Goal: Contribute content: Add original content to the website for others to see

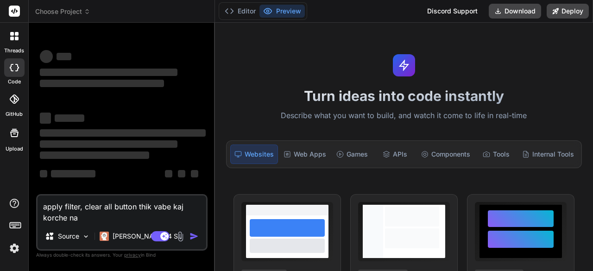
type textarea "x"
type textarea "apply filter, clear all button thik vabe kaj korche n"
type textarea "x"
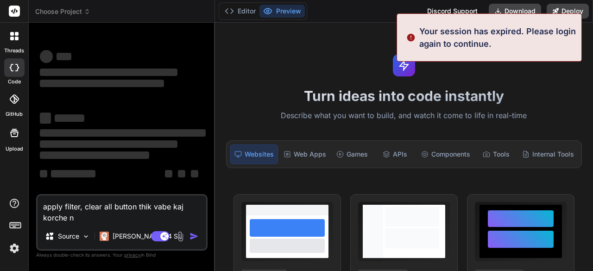
type textarea "apply filter, clear all button thik vabe [PERSON_NAME]"
type textarea "x"
type textarea "apply filter, clear all button thik vabe [PERSON_NAME]"
type textarea "x"
type textarea "apply filter, clear all button thik vabe [PERSON_NAME]"
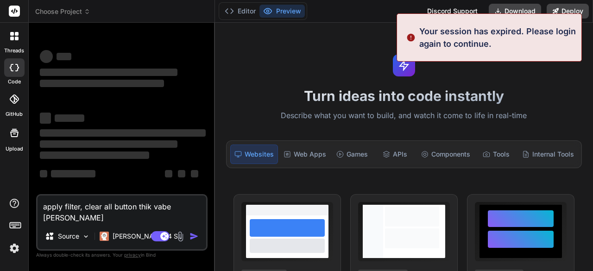
type textarea "x"
type textarea "apply filter, clear all button thik vabe [PERSON_NAME]"
type textarea "x"
type textarea "apply filter, clear all button thik vabe kaj kor"
type textarea "x"
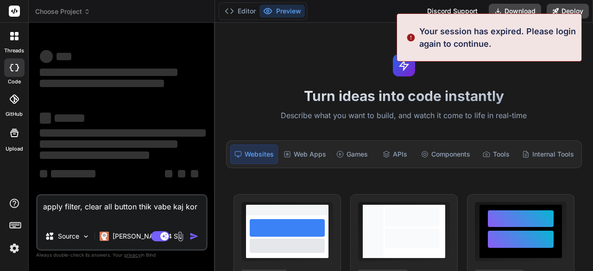
type textarea "apply filter, clear all button thik vabe kaj ko"
type textarea "x"
type textarea "apply filter, clear all button thik vabe kaj k"
type textarea "x"
type textarea "apply filter, clear all button thik vabe kaj"
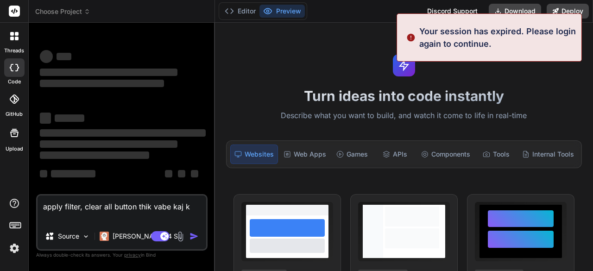
type textarea "x"
type textarea "apply filter, clear all button thik vabe kaj"
type textarea "x"
type textarea "apply filter, clear all button thik vabe ka"
type textarea "x"
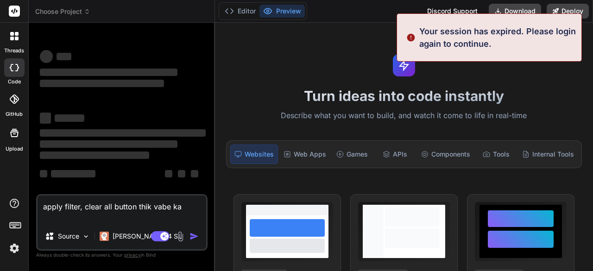
type textarea "apply filter, clear all button thik vabe k"
type textarea "x"
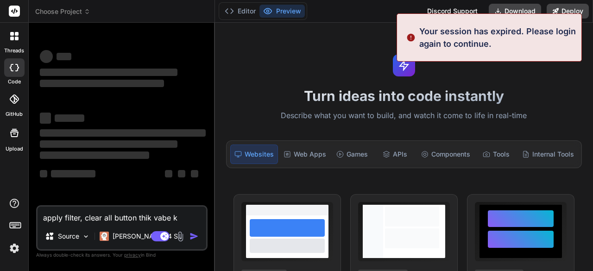
type textarea "apply filter, clear all button thik vabe"
type textarea "x"
type textarea "apply filter, clear all button thik vabe"
type textarea "x"
type textarea "apply filter, clear all button thik vab"
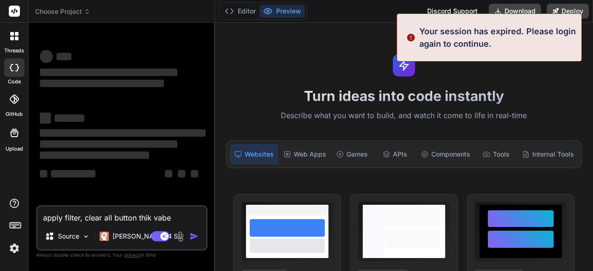
type textarea "x"
type textarea "apply filter, clear all button thik va"
type textarea "x"
type textarea "apply filter, clear all button thik v"
type textarea "x"
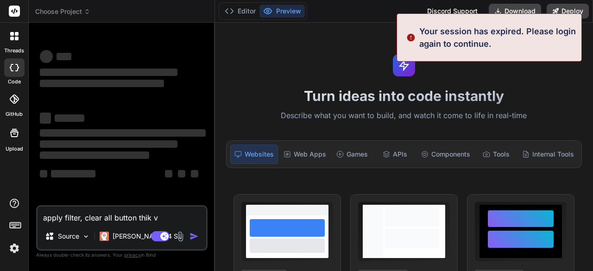
type textarea "apply filter, clear all button thik"
type textarea "x"
type textarea "apply filter, clear all button thik"
type textarea "x"
type textarea "apply filter, clear all button thi"
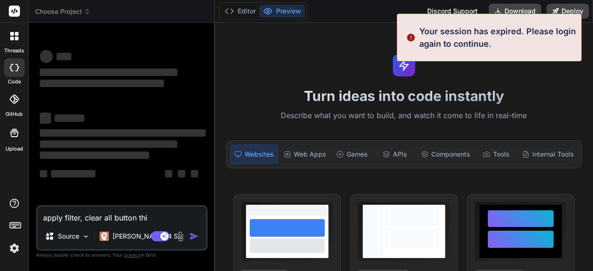
type textarea "x"
type textarea "apply filter, clear all button th"
type textarea "x"
type textarea "apply filter, clear all button t"
type textarea "x"
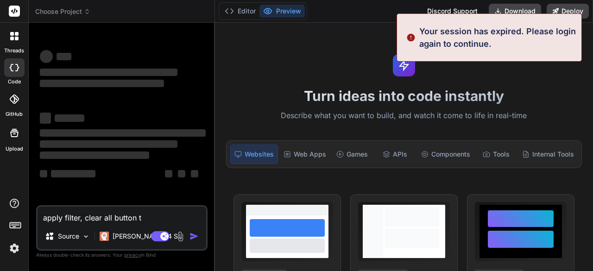
type textarea "apply filter, clear all button"
type textarea "x"
type textarea "apply filter, clear all button"
type textarea "x"
type textarea "apply filter, clear all butto"
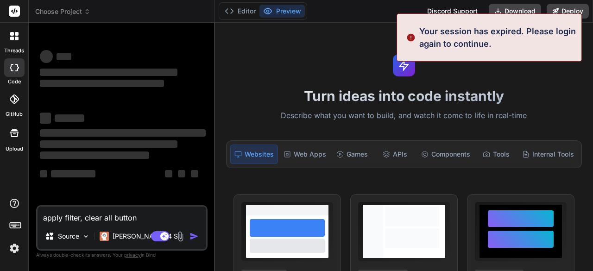
type textarea "x"
type textarea "apply filter, clear all butt"
type textarea "x"
type textarea "apply filter, clear all but"
type textarea "x"
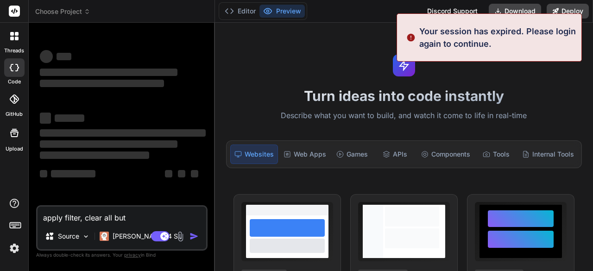
type textarea "apply filter, clear all bu"
type textarea "x"
type textarea "apply filter, clear all b"
type textarea "x"
type textarea "apply filter, clear all"
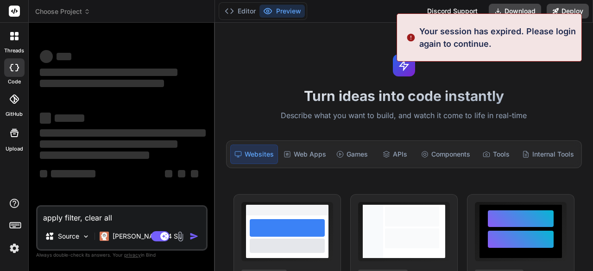
type textarea "x"
type textarea "apply filter, clear all"
type textarea "x"
type textarea "apply filter, clear al"
type textarea "x"
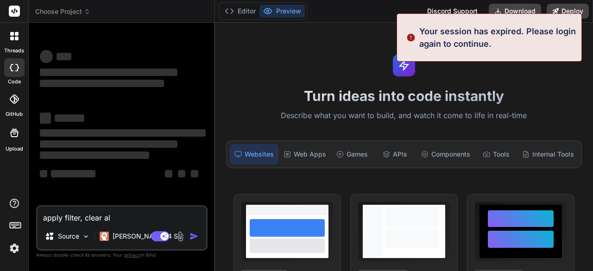
type textarea "apply filter, clear a"
type textarea "x"
type textarea "apply filter, clear"
type textarea "x"
type textarea "apply filter, clear"
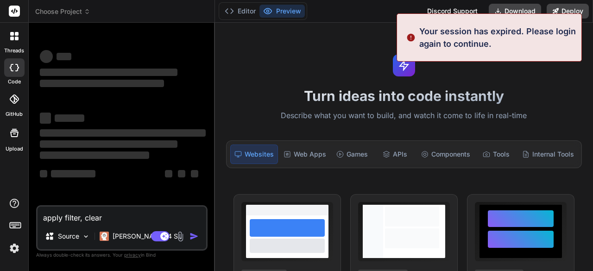
type textarea "x"
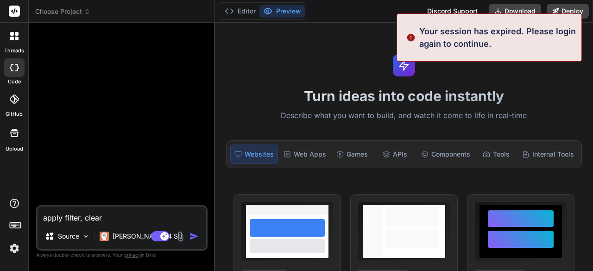
type textarea "apply filter, clea"
type textarea "x"
type textarea "apply filter, cle"
type textarea "x"
type textarea "apply filter, cl"
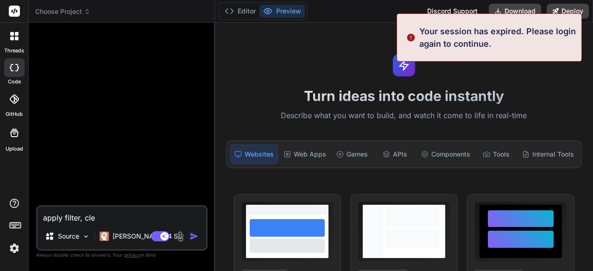
type textarea "x"
type textarea "apply filter, c"
type textarea "x"
type textarea "apply filter,"
type textarea "x"
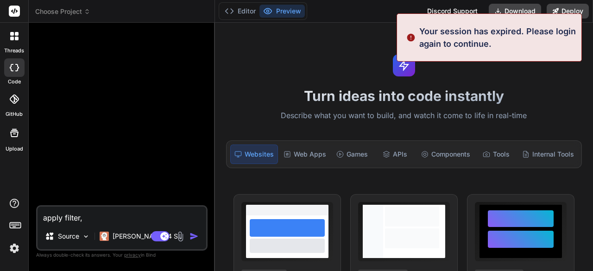
type textarea "apply filter,"
type textarea "x"
type textarea "apply filter"
type textarea "x"
type textarea "apply"
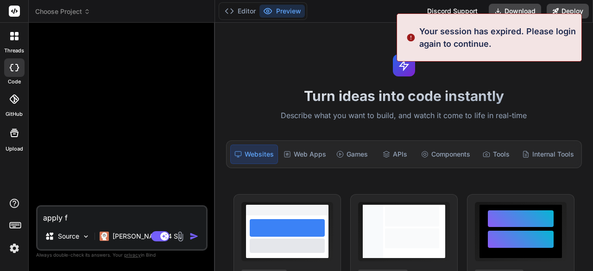
type textarea "x"
type textarea "appl"
type textarea "x"
type textarea "ap"
type textarea "x"
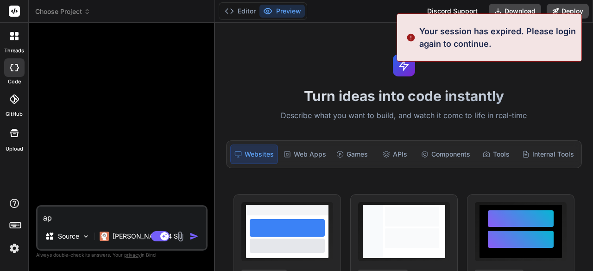
type textarea "a"
type textarea "x"
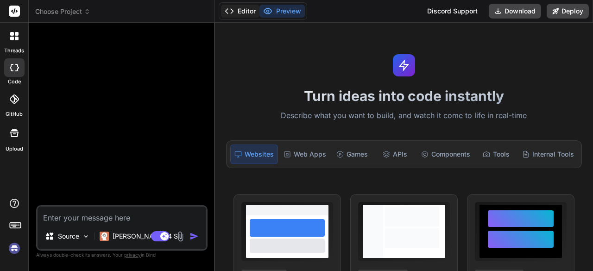
click at [245, 11] on button "Editor" at bounding box center [240, 11] width 38 height 13
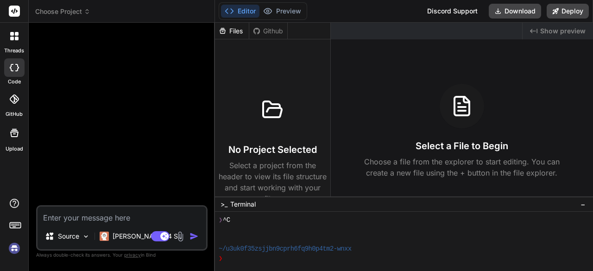
scroll to position [28, 0]
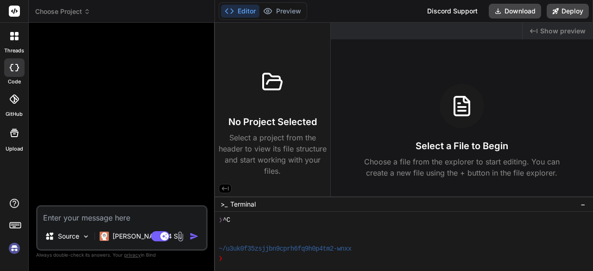
click at [63, 220] on textarea at bounding box center [122, 215] width 169 height 17
type textarea "h"
type textarea "x"
type textarea "hi"
type textarea "x"
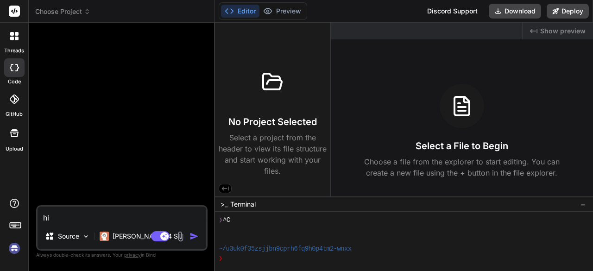
type textarea "hi"
click at [193, 240] on img "button" at bounding box center [193, 236] width 9 height 9
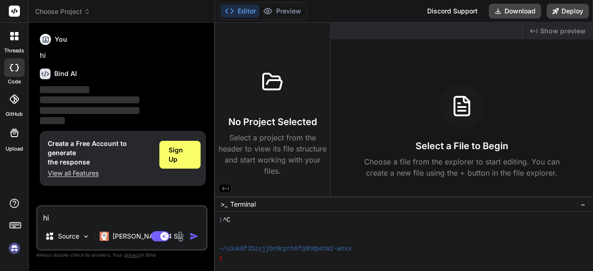
click at [180, 237] on img at bounding box center [180, 236] width 11 height 11
click at [182, 144] on div "Sign Up" at bounding box center [179, 155] width 41 height 28
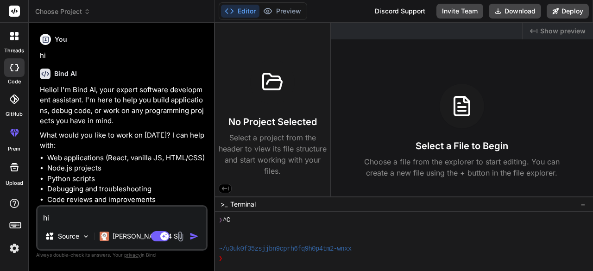
type textarea "x"
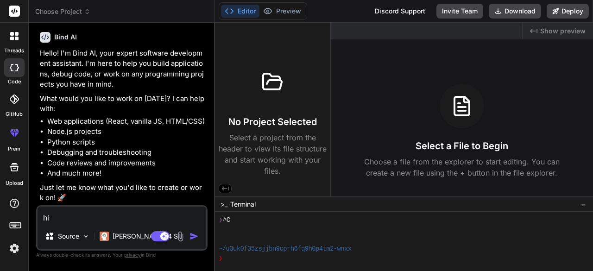
click at [44, 216] on textarea "hi" at bounding box center [122, 215] width 169 height 17
paste textarea "<!doctype html> <html lang="en"> <meta charset="UTF-8"> <meta name="viewport" c…"
type textarea "<!doctype html> <html lang="en"> <meta charset="UTF-8"> <meta name="viewport" c…"
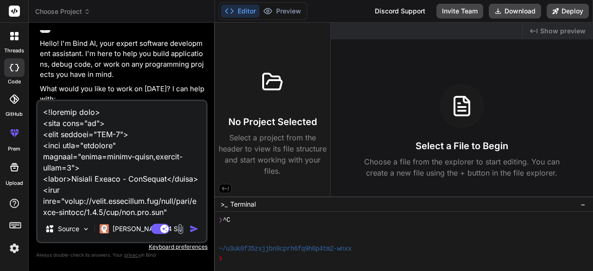
scroll to position [212037, 0]
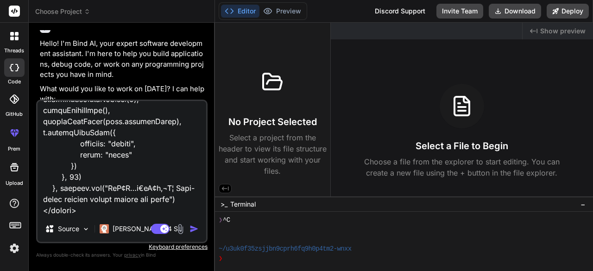
type textarea "x"
type textarea "<!doctype html> <html lang="en"> <meta charset="UTF-8"> <meta name="viewport" c…"
click at [191, 231] on img "button" at bounding box center [193, 228] width 9 height 9
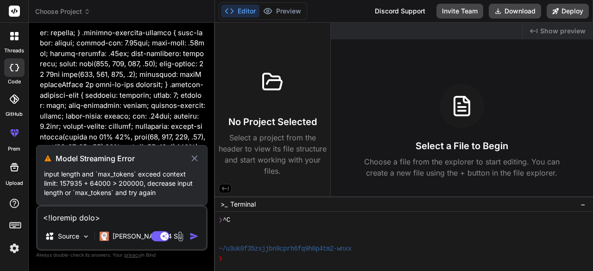
scroll to position [4175, 0]
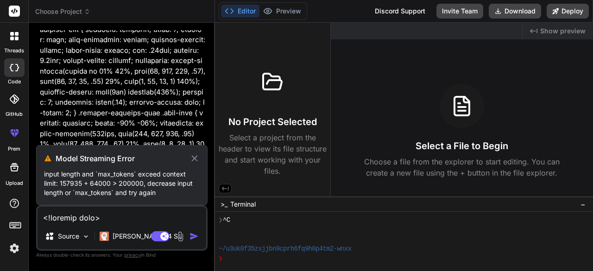
click at [198, 160] on icon at bounding box center [194, 158] width 10 height 11
type textarea "x"
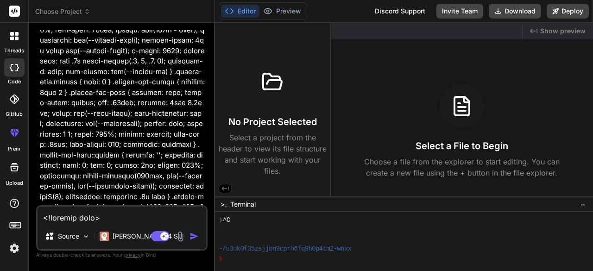
scroll to position [9347, 0]
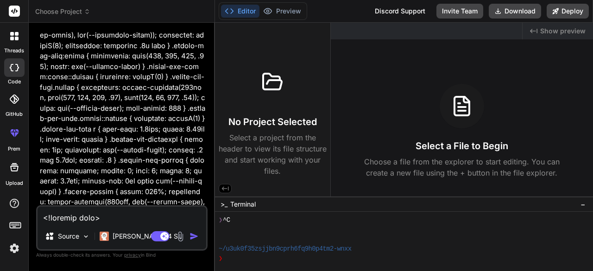
click at [62, 219] on textarea at bounding box center [122, 215] width 169 height 17
paste textarea "Lor ips do sitametcons adipi-eli seddoeius. Temp inc utlaboree DOLO magn (aliqu…"
type textarea "Lor ips do sitametcons adipi-eli seddoeius. Temp inc utlaboree DOLO magn (aliqu…"
type textarea "x"
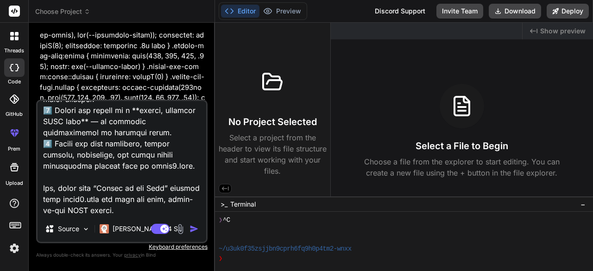
type textarea "Lor ips do sitametcons adipi-eli seddoeius. Temp inc utlaboree DOLO magn (aliqu…"
click at [177, 227] on img at bounding box center [180, 229] width 11 height 11
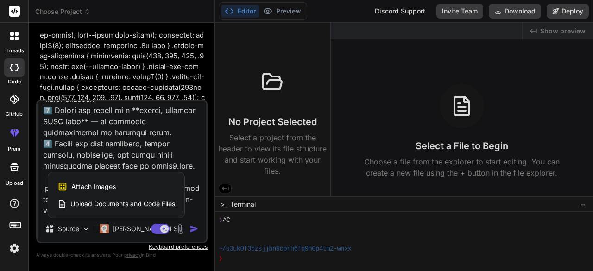
click at [110, 201] on span "Upload Documents and Code Files" at bounding box center [122, 203] width 105 height 9
type textarea "x"
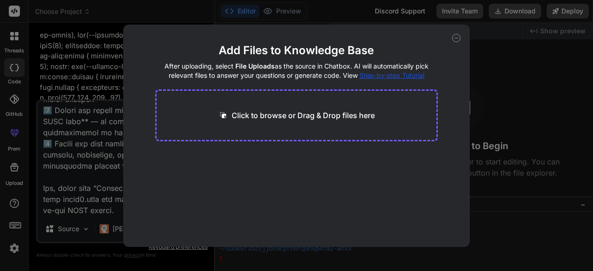
click at [256, 108] on div "Click to browse or Drag & Drop files here" at bounding box center [296, 115] width 283 height 52
click at [221, 120] on div "Click to browse or Drag & Drop files here" at bounding box center [296, 115] width 156 height 11
type input "C:\fakepath\index5.html"
click at [417, 215] on button "Finish" at bounding box center [421, 219] width 32 height 19
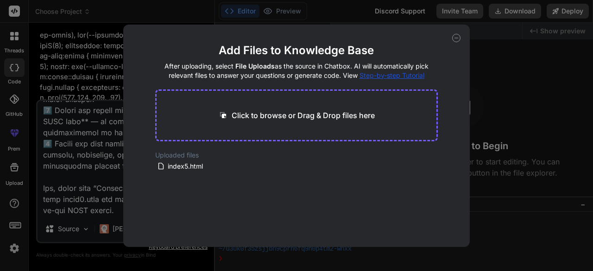
click at [454, 38] on icon at bounding box center [456, 38] width 8 height 8
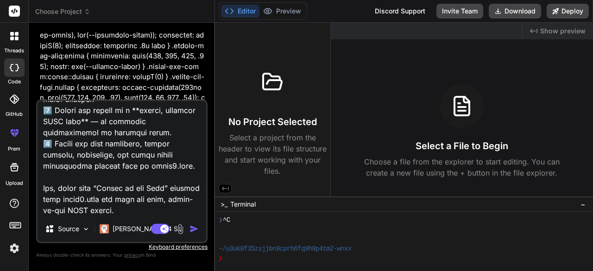
click at [193, 228] on img "button" at bounding box center [193, 228] width 9 height 9
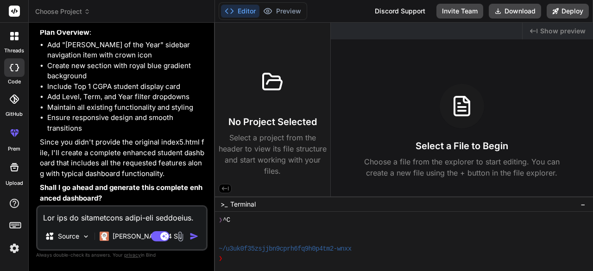
scroll to position [81272, 0]
type textarea "x"
click at [75, 218] on textarea at bounding box center [122, 215] width 169 height 17
type textarea "y"
type textarea "x"
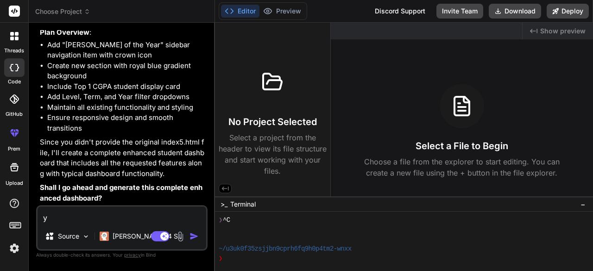
type textarea "ye"
type textarea "x"
type textarea "yes"
type textarea "x"
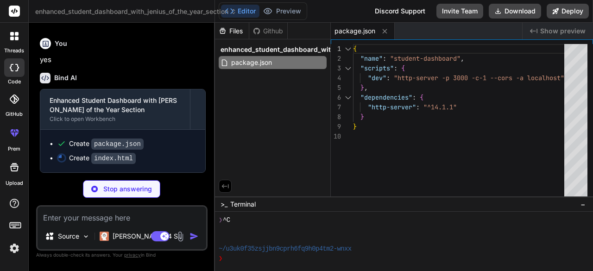
scroll to position [81441, 0]
click at [228, 33] on div "Files" at bounding box center [232, 30] width 34 height 9
type textarea "x"
type textarea "function() { // Add any initialization code here console.log('Student Dashboard…"
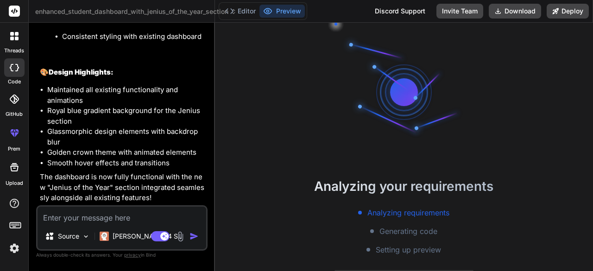
scroll to position [144, 0]
type textarea "x"
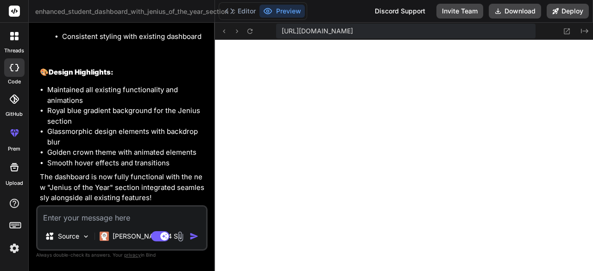
scroll to position [469, 0]
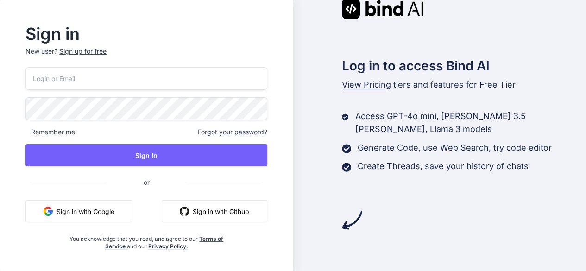
click at [101, 205] on button "Sign in with Google" at bounding box center [78, 211] width 107 height 22
click at [81, 212] on button "Sign in with Google" at bounding box center [78, 211] width 107 height 22
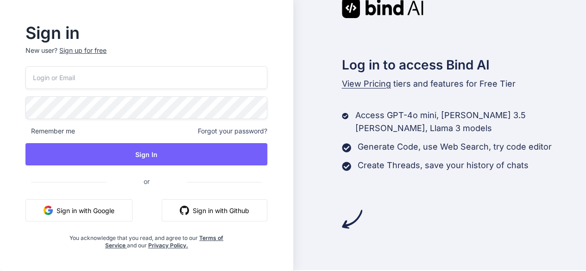
click at [87, 214] on button "Sign in with Google" at bounding box center [78, 210] width 107 height 22
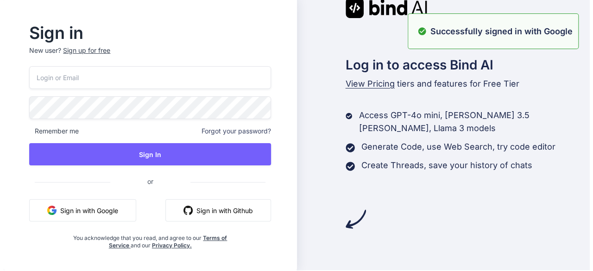
scroll to position [0, 0]
